Goal: Complete application form: Complete application form

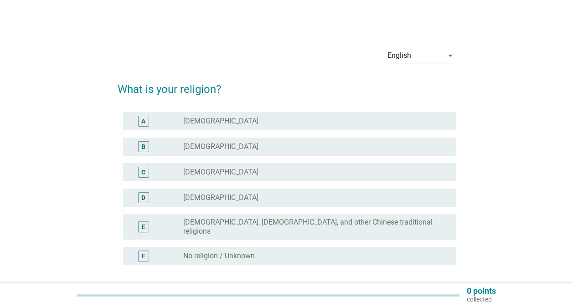
click at [225, 155] on div "B radio_button_unchecked [DEMOGRAPHIC_DATA]" at bounding box center [289, 147] width 333 height 18
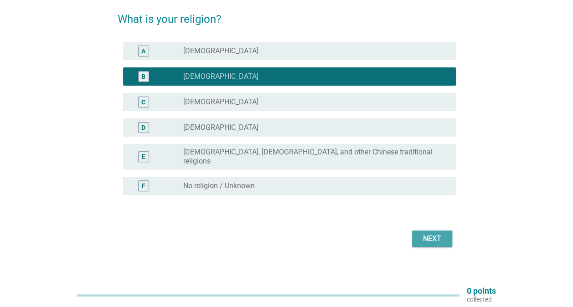
click at [432, 234] on div "Next" at bounding box center [433, 239] width 26 height 11
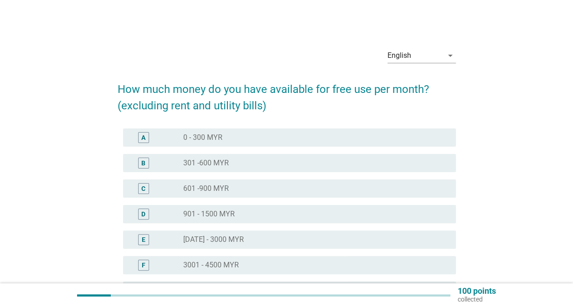
click at [236, 203] on div "D radio_button_unchecked 901 - 1500 MYR" at bounding box center [287, 215] width 338 height 26
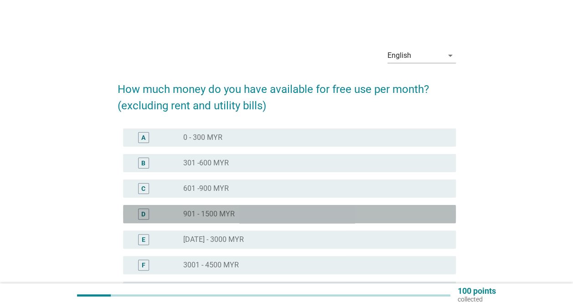
click at [236, 208] on div "D radio_button_unchecked 901 - 1500 MYR" at bounding box center [289, 214] width 333 height 18
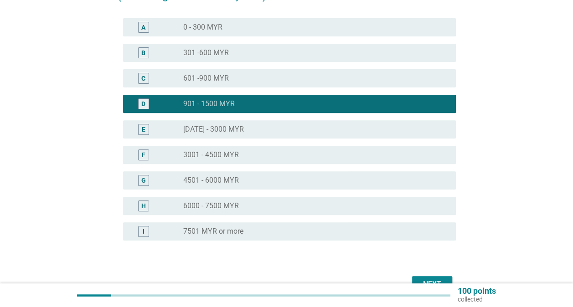
scroll to position [163, 0]
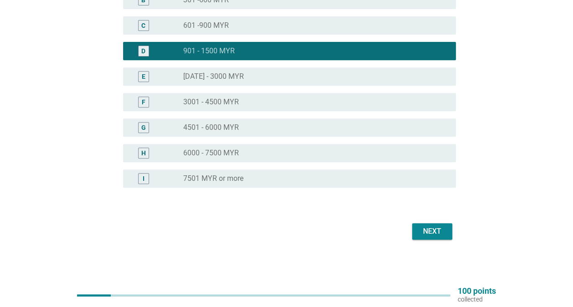
click at [434, 231] on div "Next" at bounding box center [433, 231] width 26 height 11
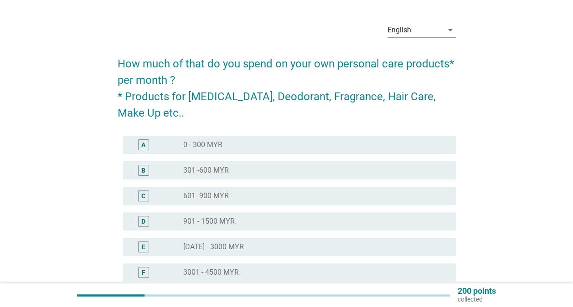
scroll to position [46, 0]
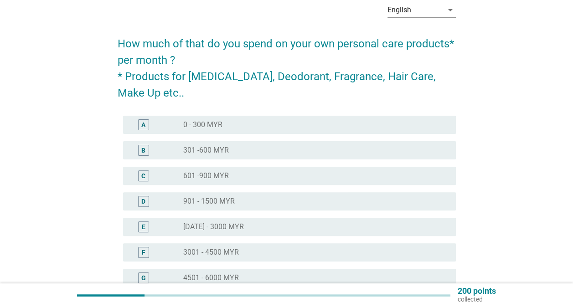
click at [262, 149] on div "radio_button_unchecked 301 -600 MYR" at bounding box center [312, 150] width 258 height 9
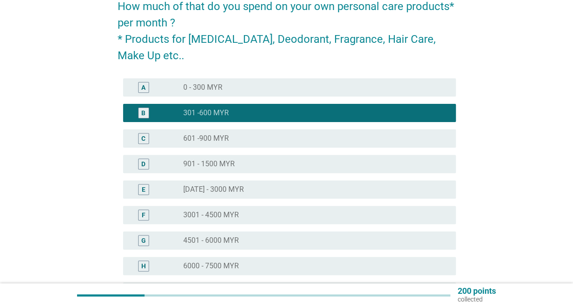
scroll to position [182, 0]
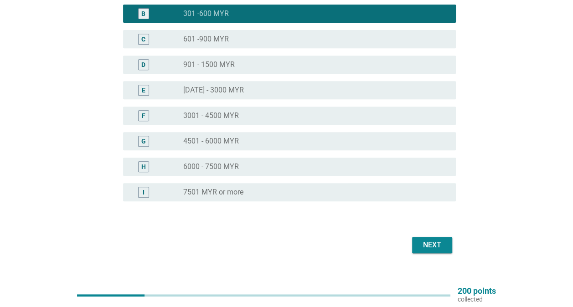
click at [442, 241] on div "Next" at bounding box center [433, 245] width 26 height 11
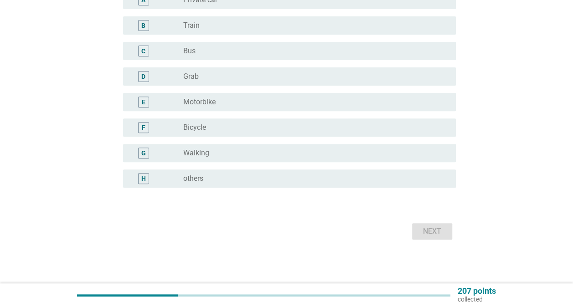
scroll to position [0, 0]
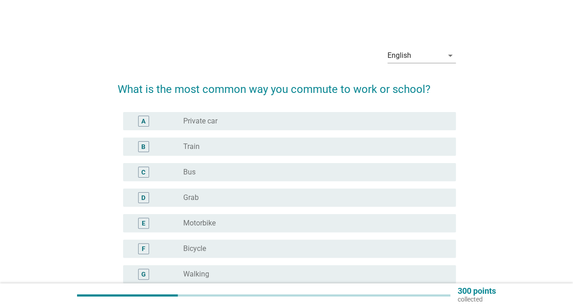
click at [203, 129] on div "A radio_button_unchecked Private car" at bounding box center [289, 121] width 333 height 18
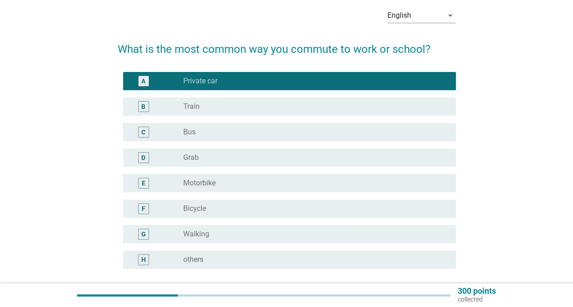
scroll to position [91, 0]
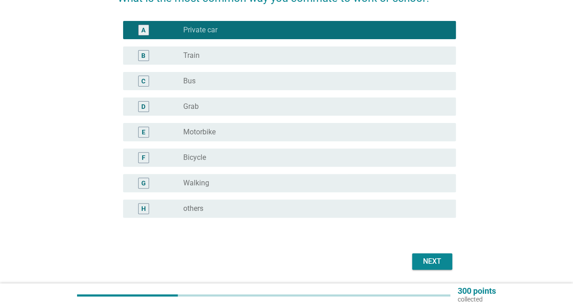
click at [447, 257] on button "Next" at bounding box center [432, 262] width 40 height 16
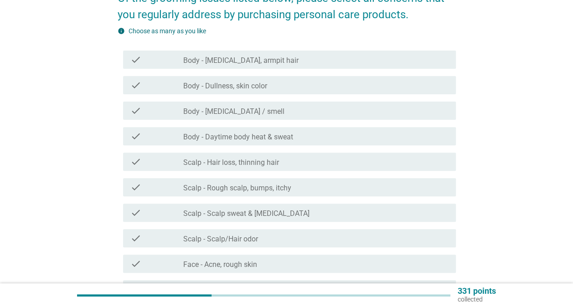
scroll to position [0, 0]
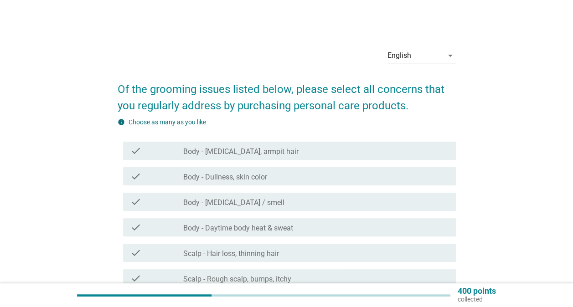
click at [235, 252] on label "Scalp - Hair loss, thinning hair" at bounding box center [231, 254] width 96 height 9
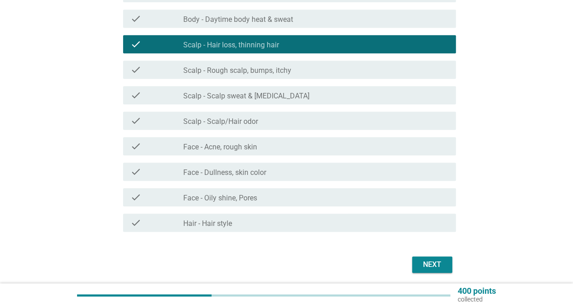
scroll to position [242, 0]
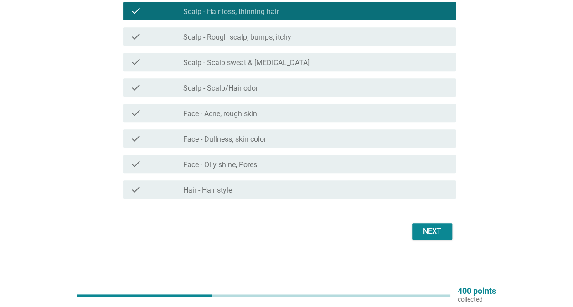
click at [420, 224] on button "Next" at bounding box center [432, 232] width 40 height 16
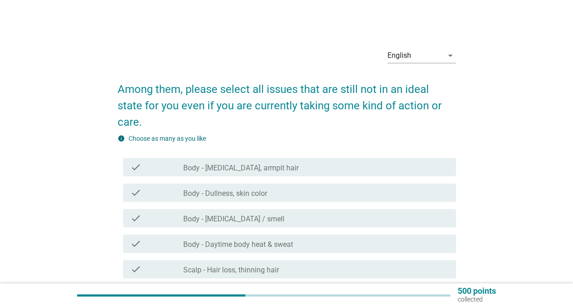
click at [249, 164] on label "Body - [MEDICAL_DATA], armpit hair" at bounding box center [240, 168] width 115 height 9
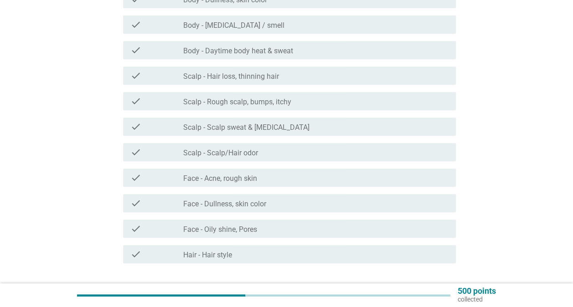
scroll to position [242, 0]
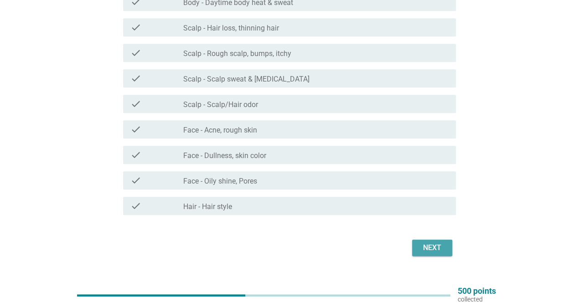
click at [418, 240] on button "Next" at bounding box center [432, 248] width 40 height 16
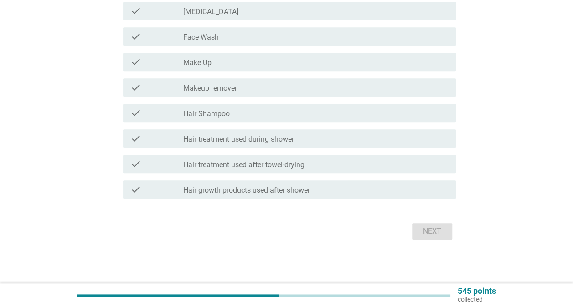
scroll to position [0, 0]
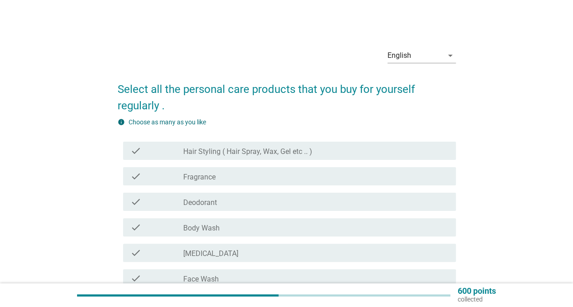
click at [280, 203] on div "check_box_outline_blank Deodorant" at bounding box center [316, 202] width 266 height 11
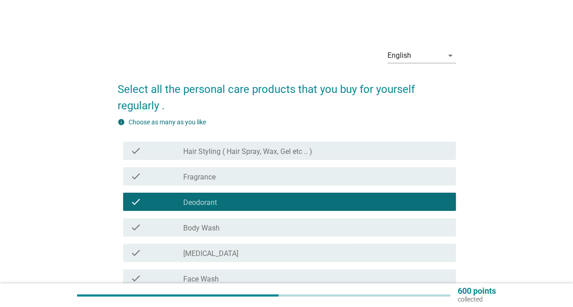
click at [276, 220] on div "check check_box_outline_blank Body Wash" at bounding box center [289, 228] width 333 height 18
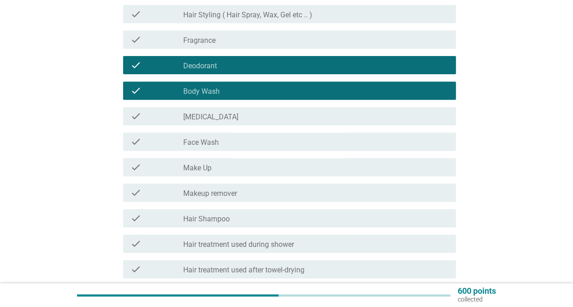
scroll to position [242, 0]
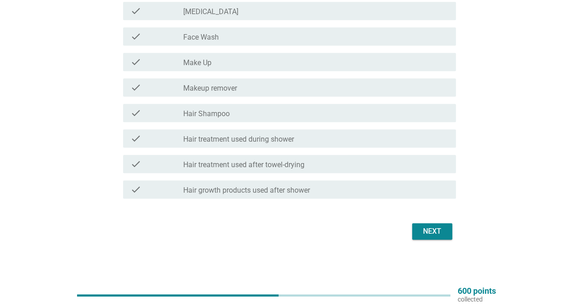
click at [447, 240] on div "Next" at bounding box center [287, 232] width 338 height 22
click at [445, 234] on button "Next" at bounding box center [432, 232] width 40 height 16
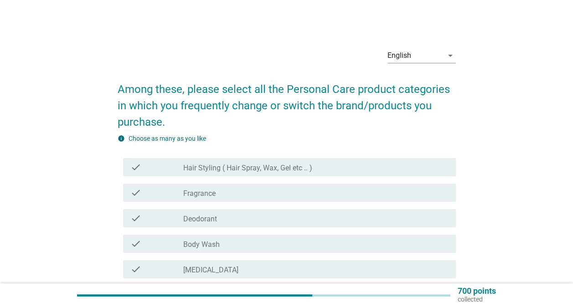
click at [216, 245] on label "Body Wash" at bounding box center [201, 244] width 36 height 9
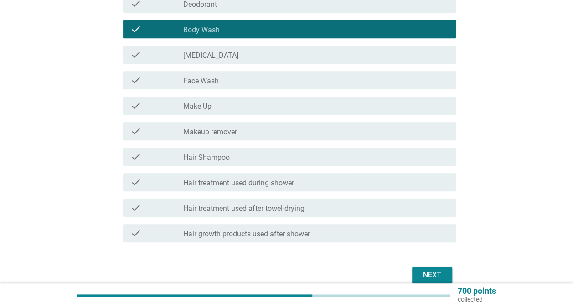
scroll to position [213, 0]
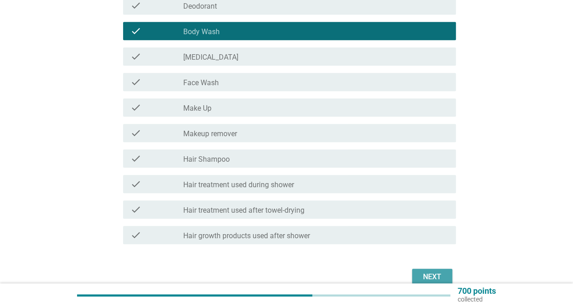
click at [427, 282] on div "Next" at bounding box center [433, 277] width 26 height 11
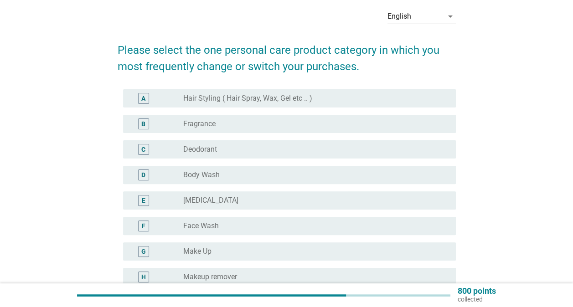
scroll to position [0, 0]
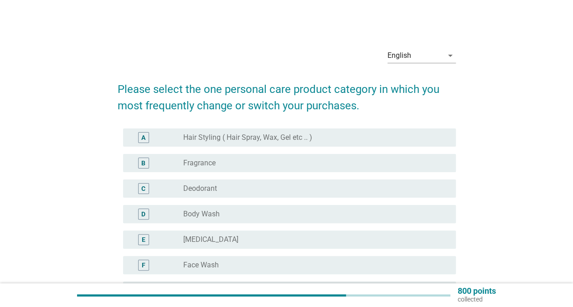
click at [292, 136] on label "Hair Styling ( Hair Spray, Wax, Gel etc .. )" at bounding box center [247, 137] width 129 height 9
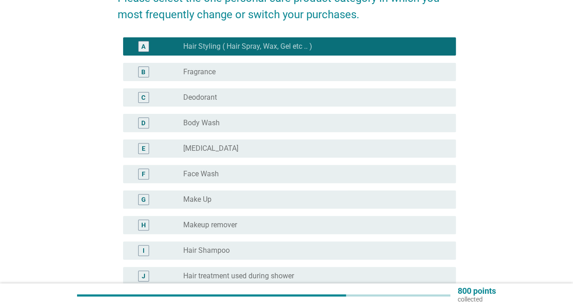
scroll to position [240, 0]
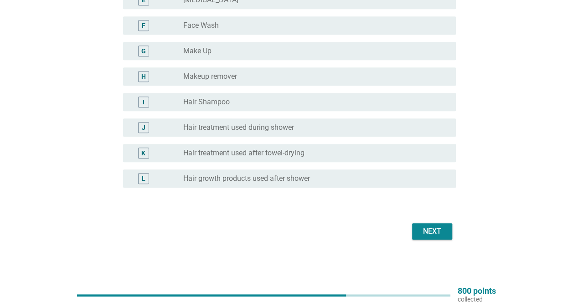
click at [446, 235] on button "Next" at bounding box center [432, 232] width 40 height 16
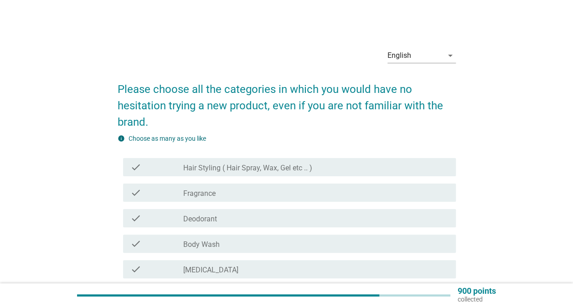
click at [274, 199] on div "check check_box_outline_blank Fragrance" at bounding box center [289, 193] width 333 height 18
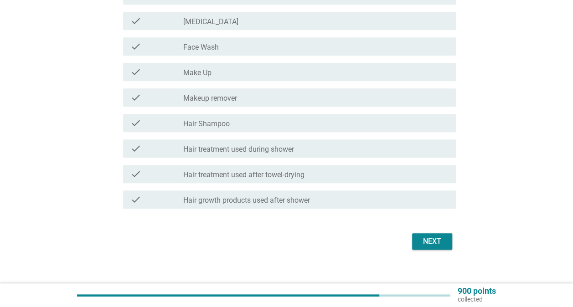
scroll to position [259, 0]
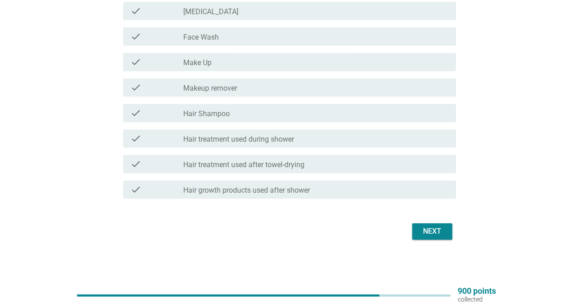
click at [424, 236] on div "Next" at bounding box center [433, 231] width 26 height 11
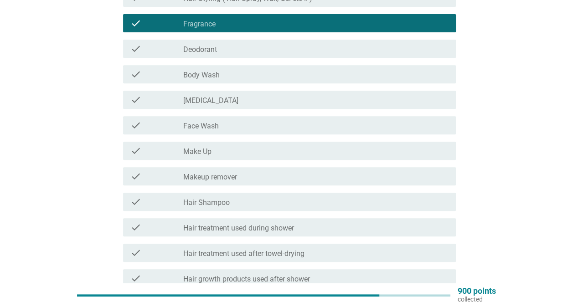
scroll to position [0, 0]
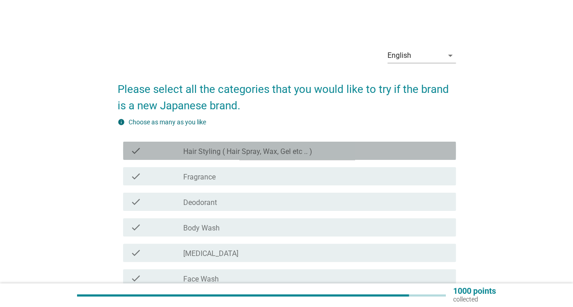
click at [273, 153] on label "Hair Styling ( Hair Spray, Wax, Gel etc .. )" at bounding box center [247, 151] width 129 height 9
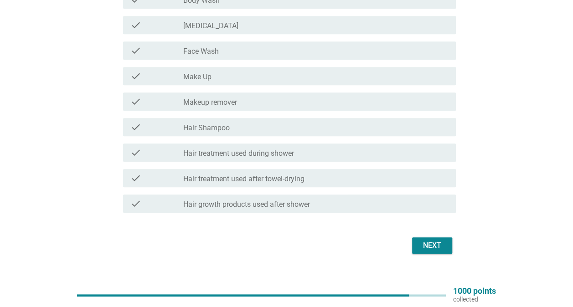
scroll to position [197, 0]
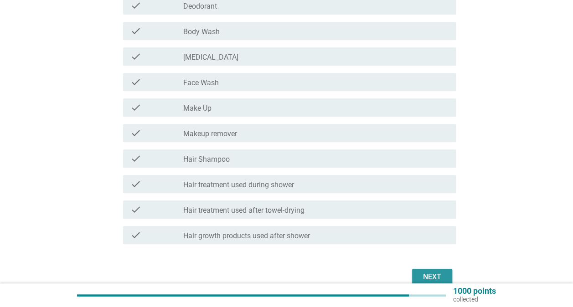
click at [430, 273] on div "Next" at bounding box center [433, 277] width 26 height 11
